Goal: Find specific page/section: Find specific page/section

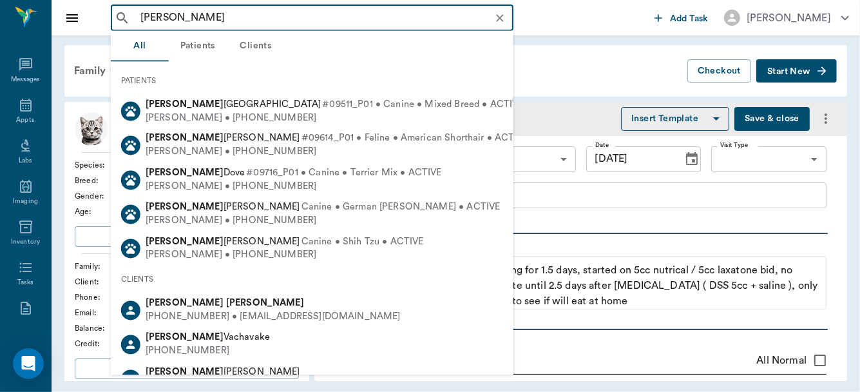
drag, startPoint x: 242, startPoint y: 294, endPoint x: 239, endPoint y: 304, distance: 10.0
click at [239, 304] on div "[PERSON_NAME] [PHONE_NUMBER] • [EMAIL_ADDRESS][DOMAIN_NAME]" at bounding box center [312, 310] width 403 height 34
type input "[PERSON_NAME]"
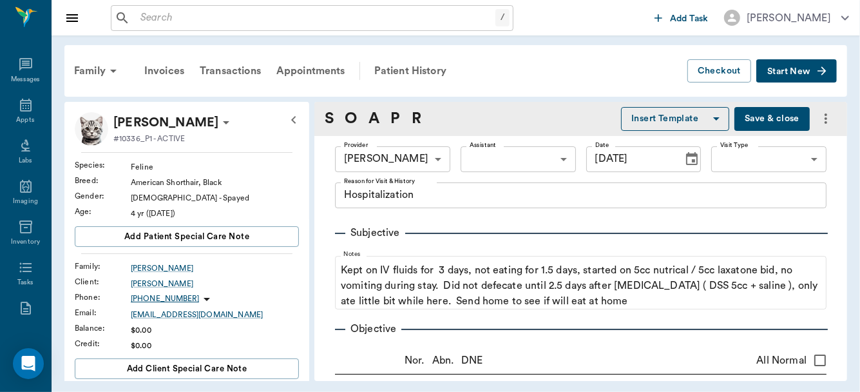
click at [239, 304] on div "[PHONE_NUMBER]" at bounding box center [215, 298] width 168 height 15
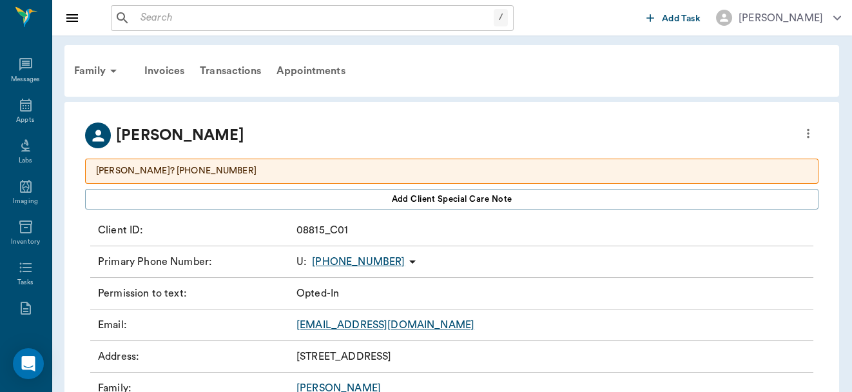
scroll to position [10, 0]
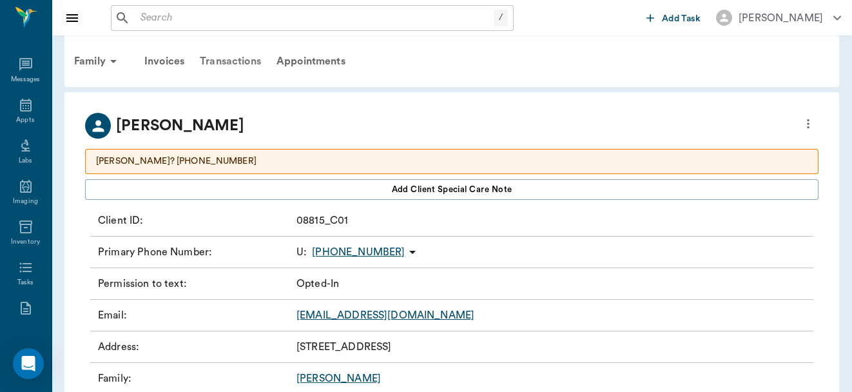
click at [227, 59] on div "Transactions" at bounding box center [230, 61] width 77 height 31
